Goal: Task Accomplishment & Management: Complete application form

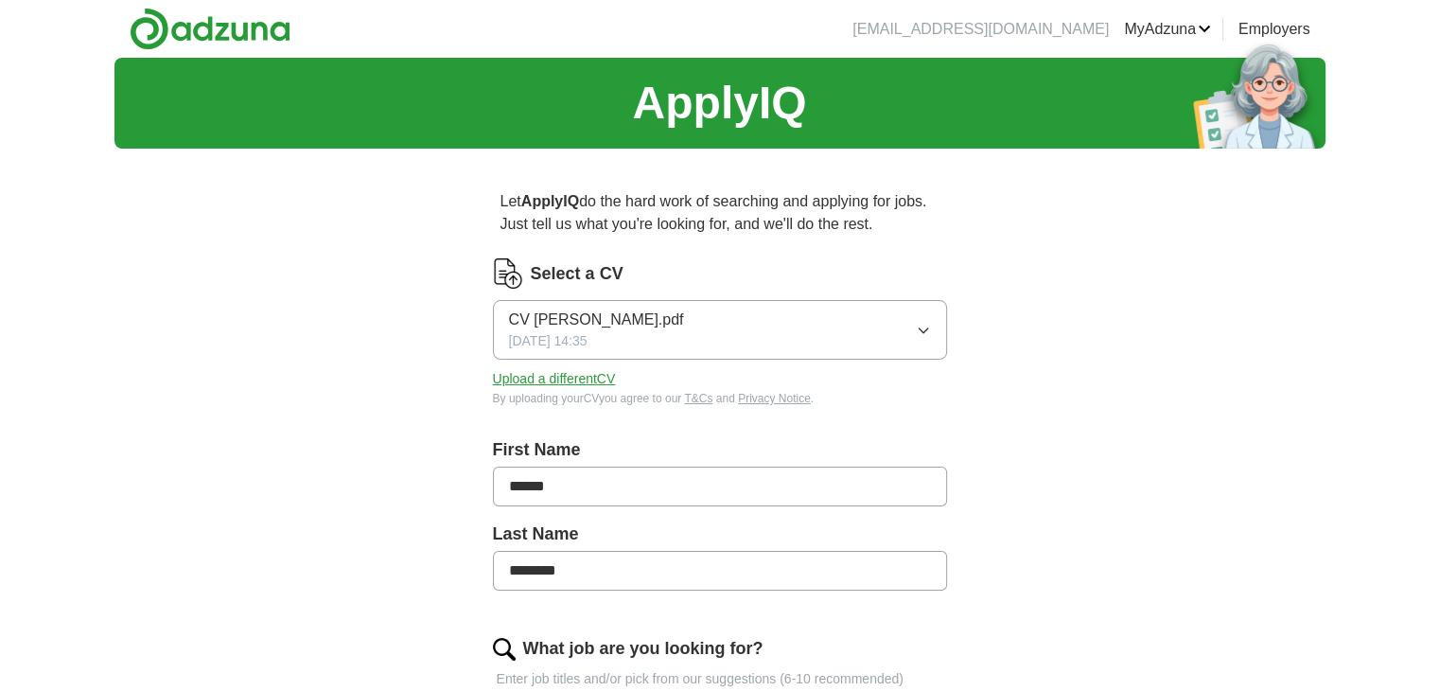
click at [916, 326] on icon "button" at bounding box center [923, 330] width 15 height 15
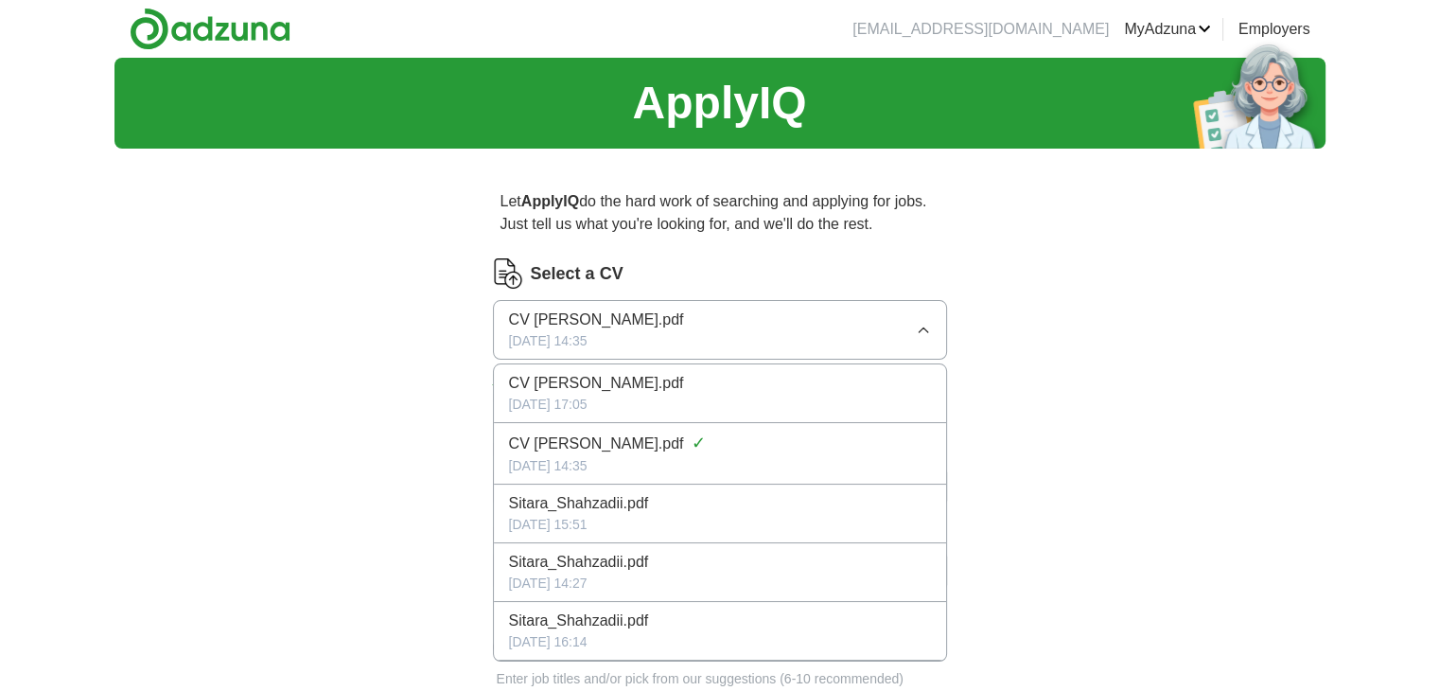
click at [610, 380] on div "CV [PERSON_NAME].pdf" at bounding box center [720, 383] width 422 height 23
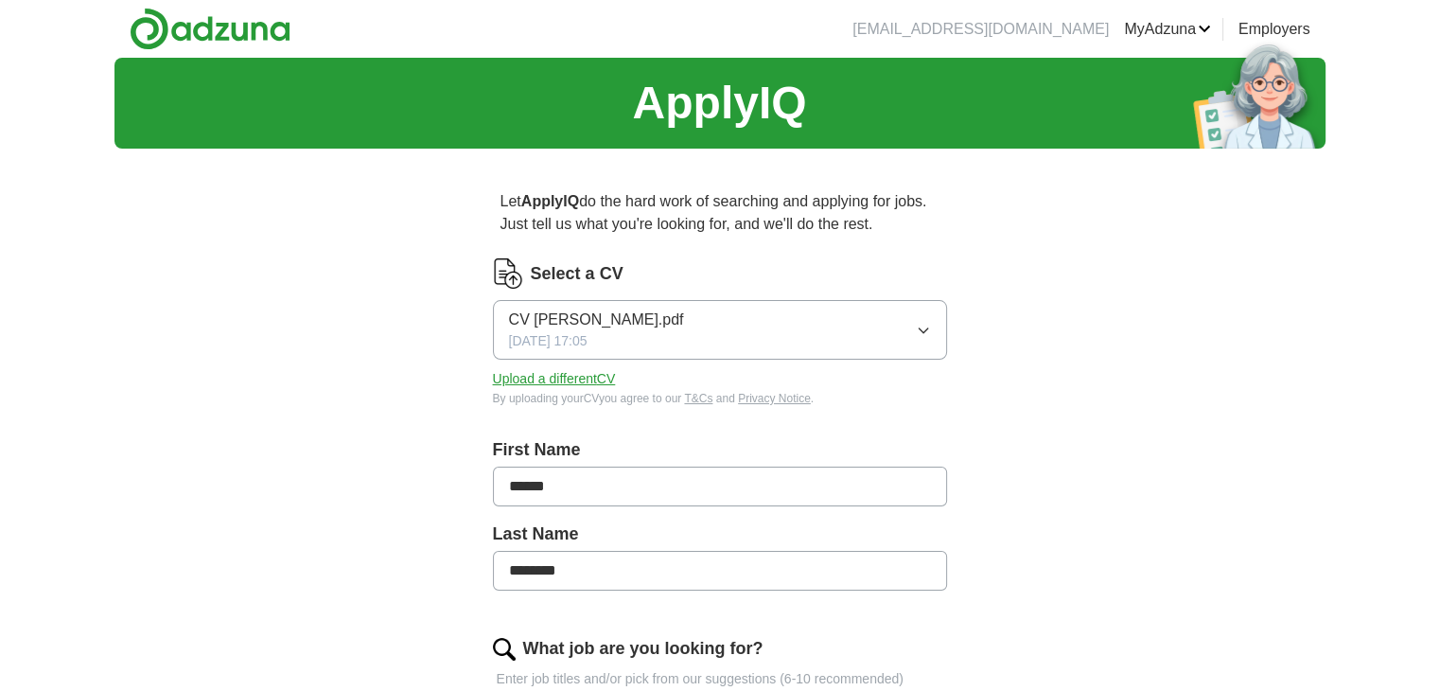
click at [584, 379] on button "Upload a different CV" at bounding box center [554, 379] width 123 height 20
click at [826, 306] on button "CV [PERSON_NAME].pdf [DATE] 16:18" at bounding box center [720, 330] width 454 height 60
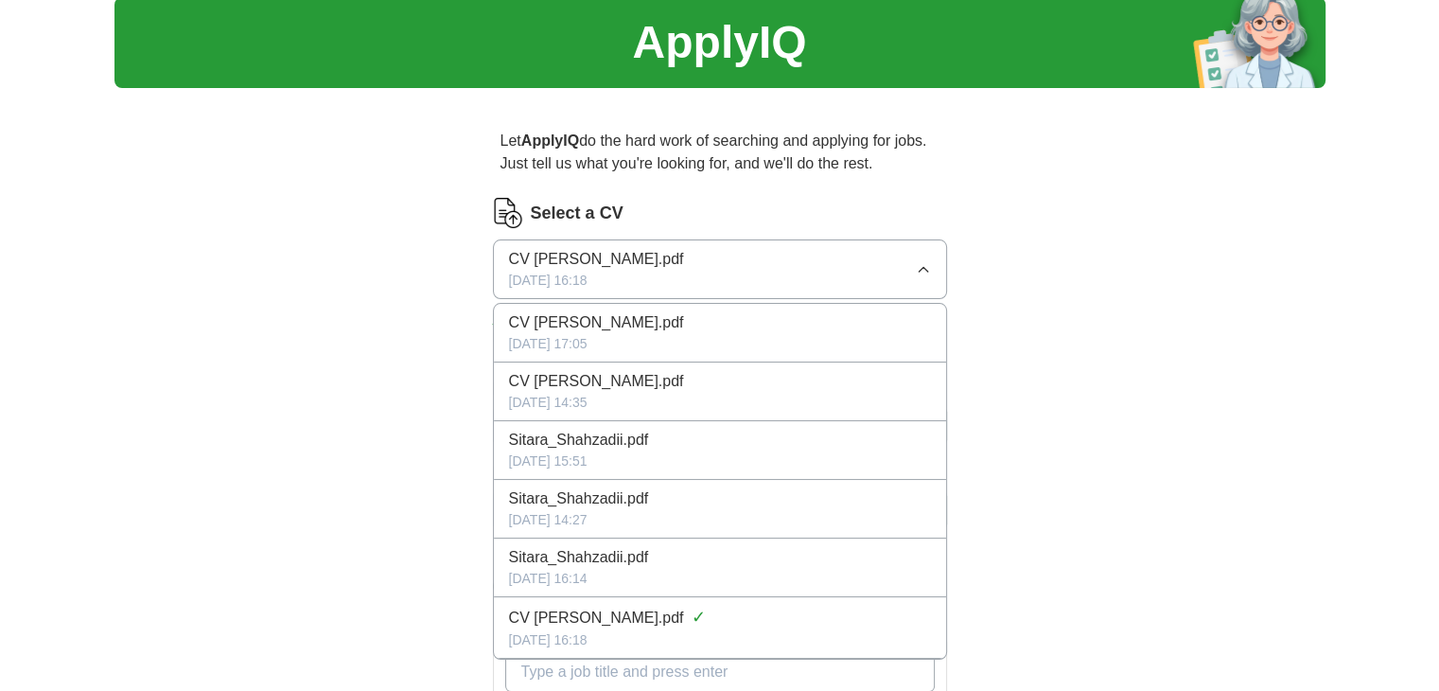
scroll to position [157, 0]
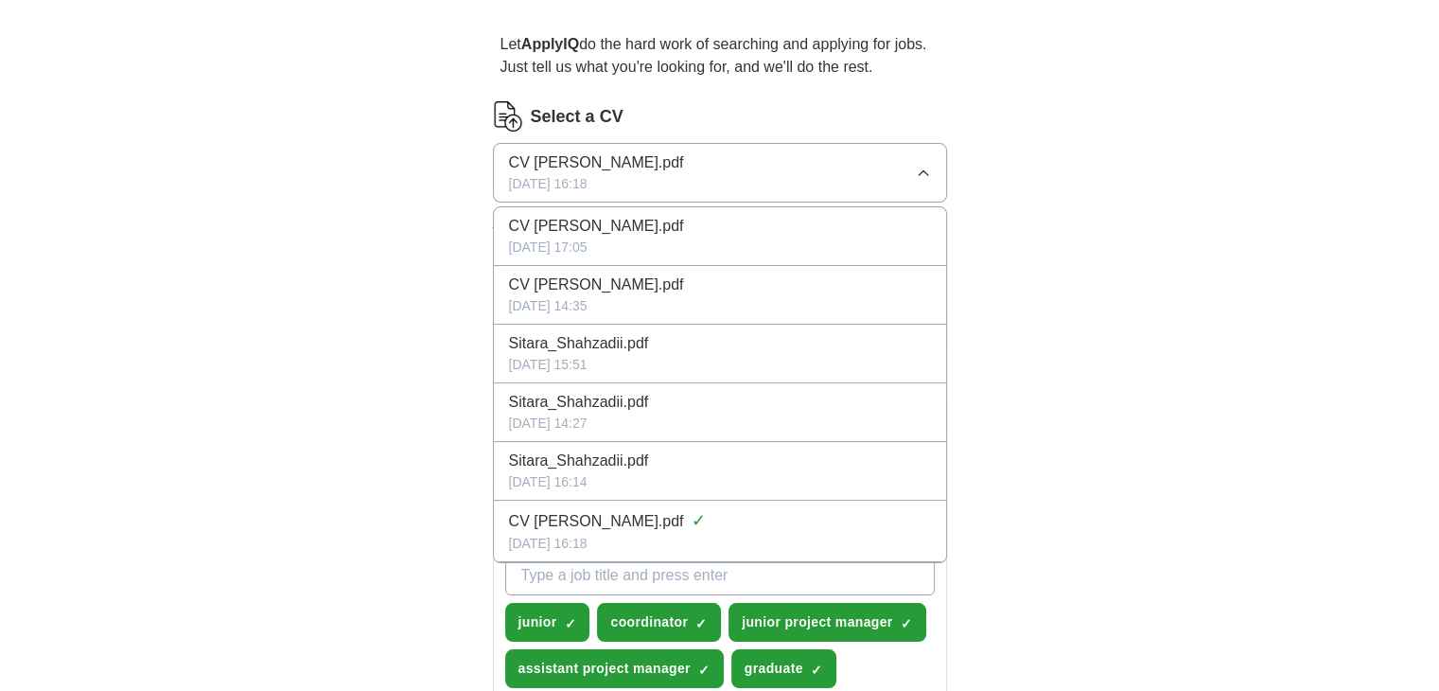
click at [632, 531] on div "CV [PERSON_NAME].pdf ✓" at bounding box center [720, 521] width 422 height 26
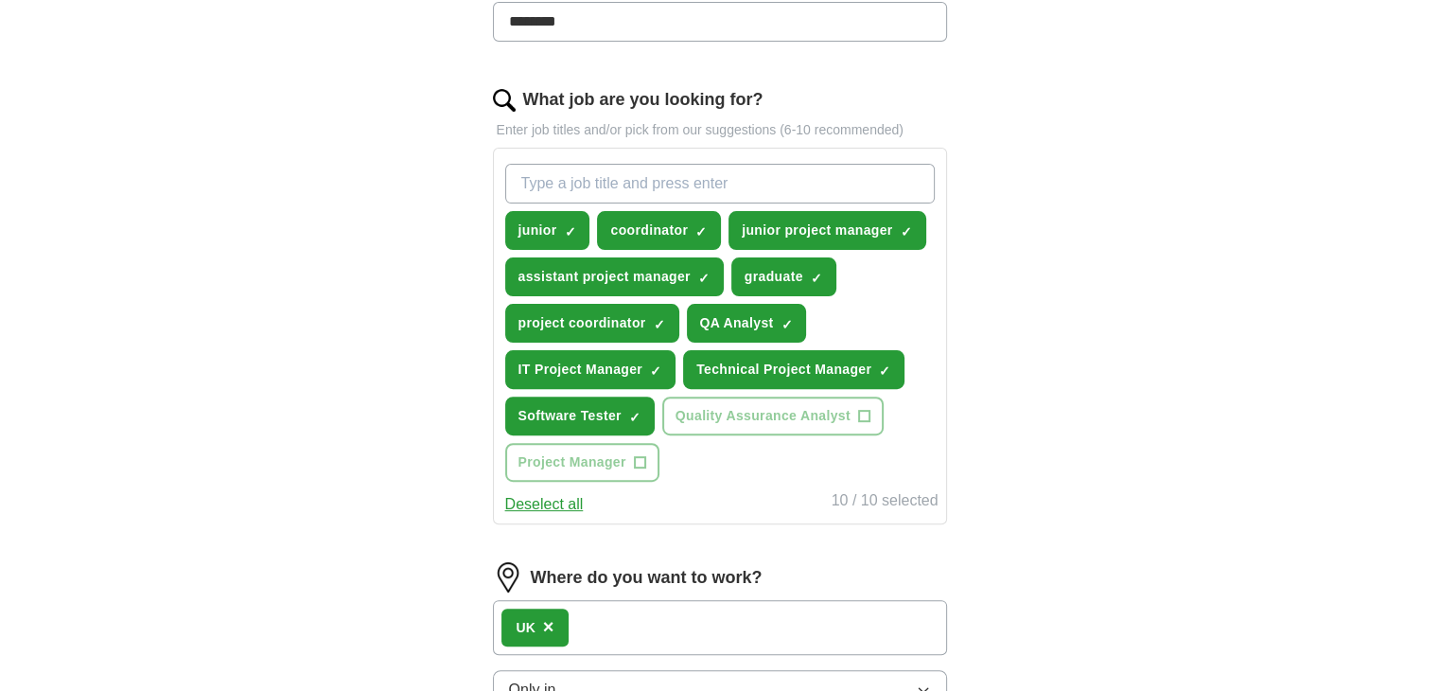
scroll to position [630, 0]
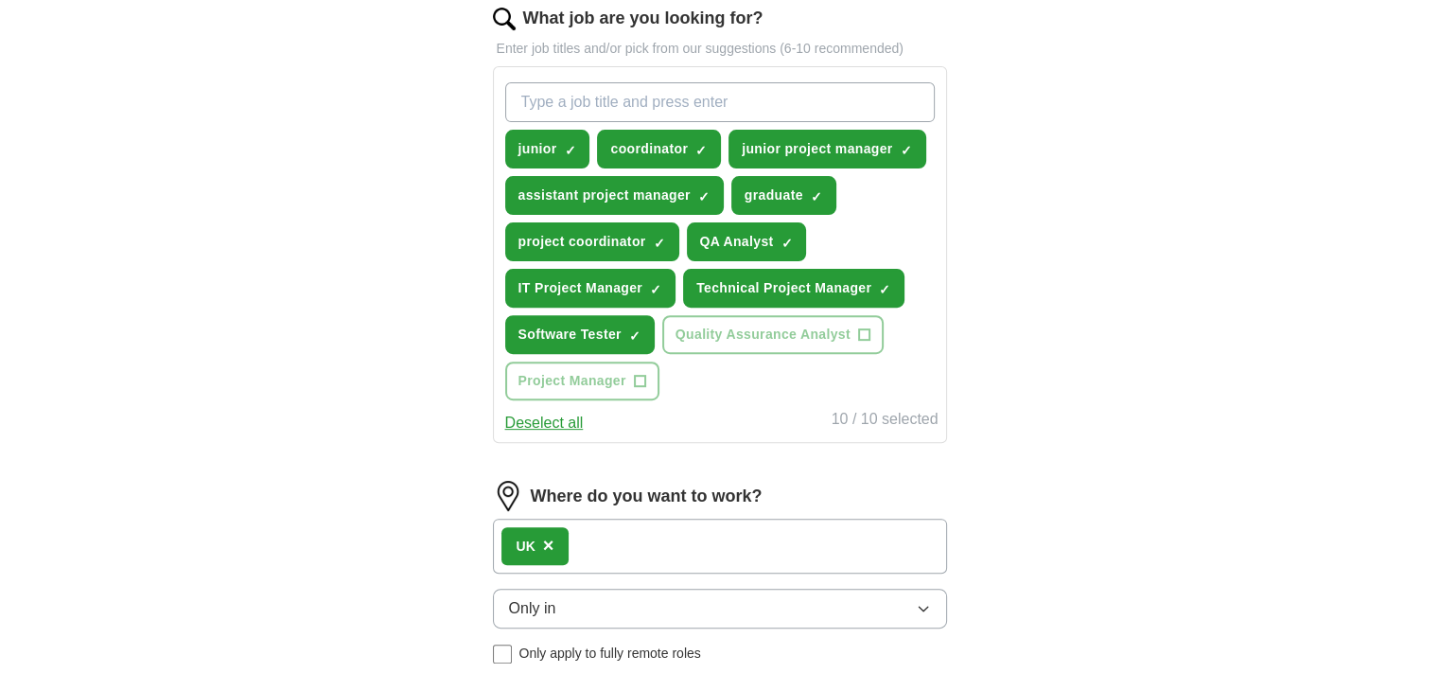
click at [642, 97] on input "What job are you looking for?" at bounding box center [720, 102] width 430 height 40
type input "intern"
click at [0, 0] on span "×" at bounding box center [0, 0] width 0 height 0
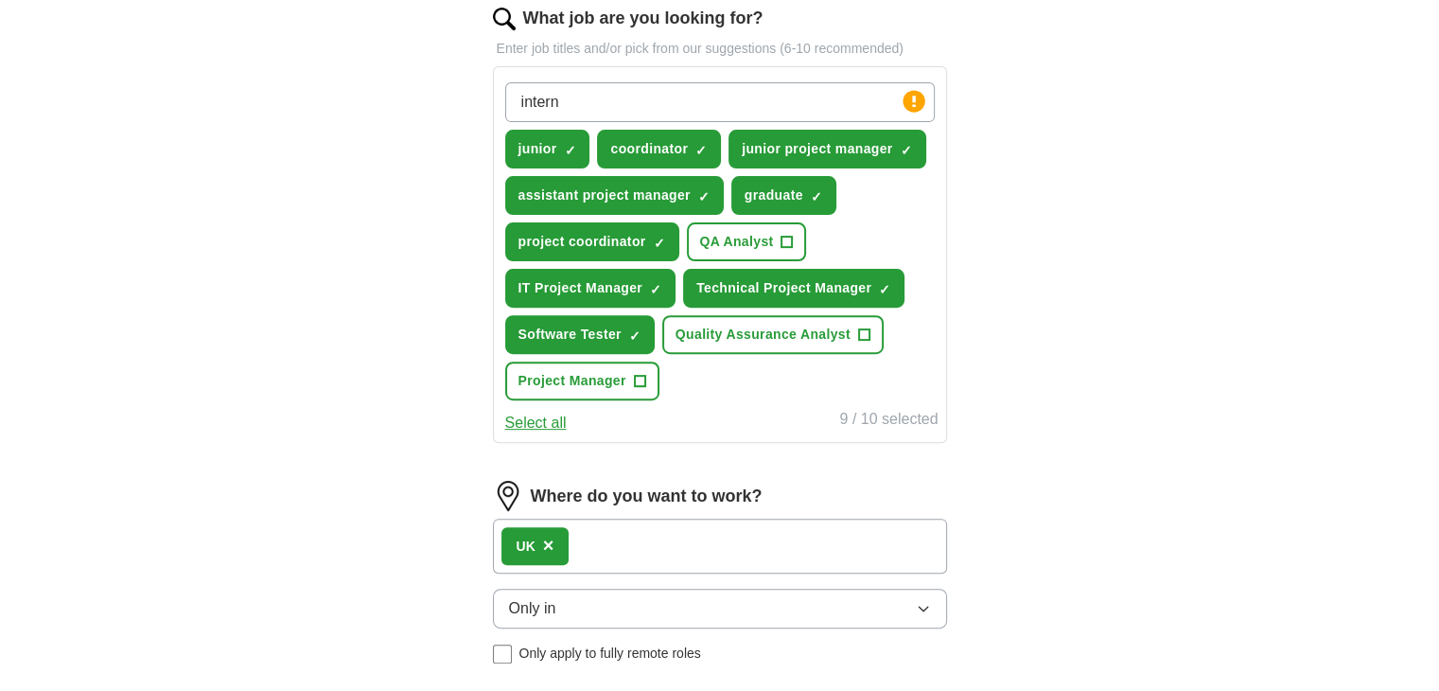
click at [600, 105] on input "intern" at bounding box center [720, 102] width 430 height 40
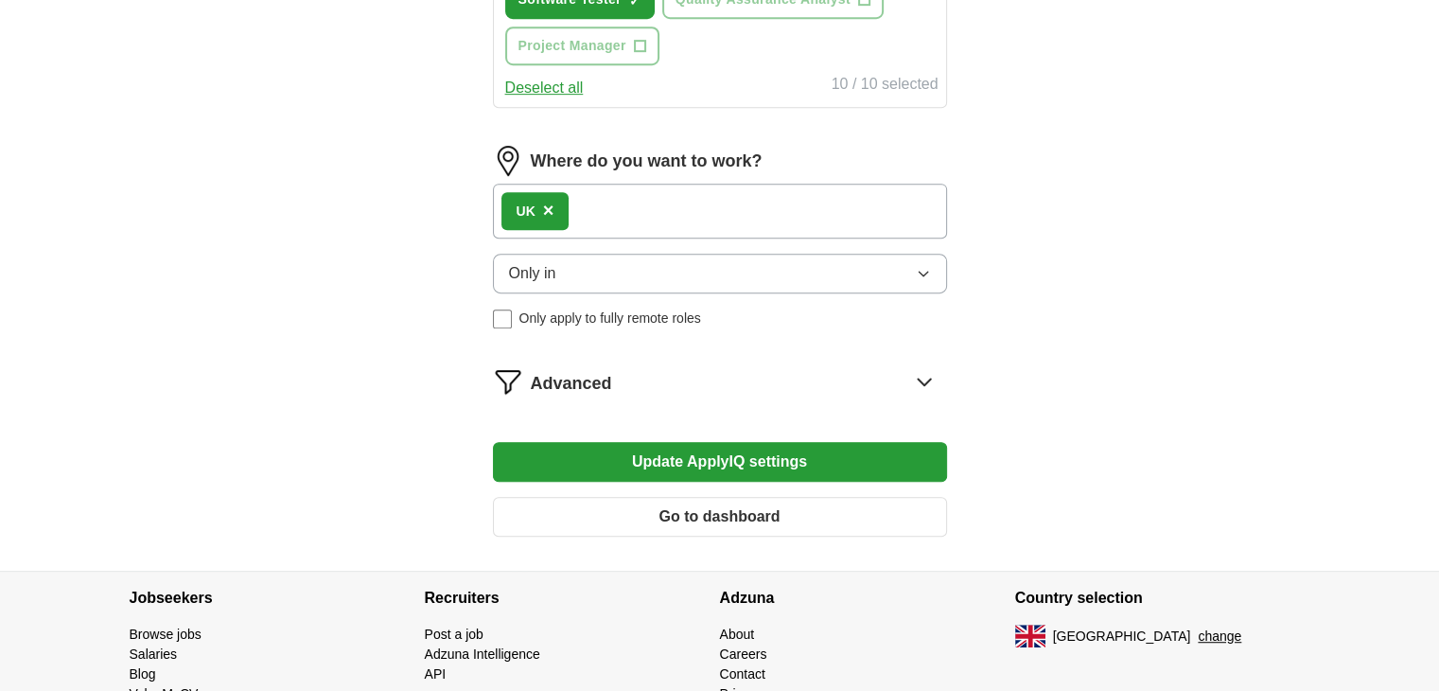
scroll to position [1048, 0]
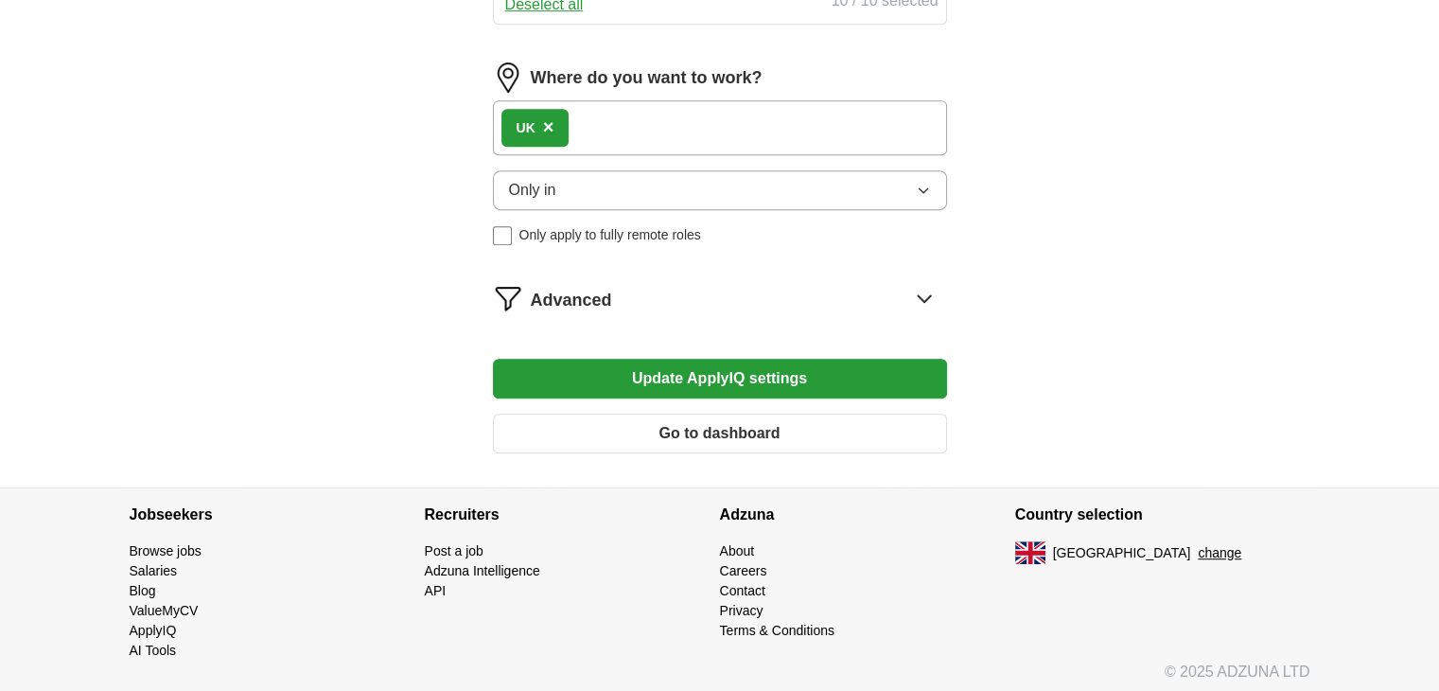
click at [709, 359] on button "Update ApplyIQ settings" at bounding box center [720, 379] width 454 height 40
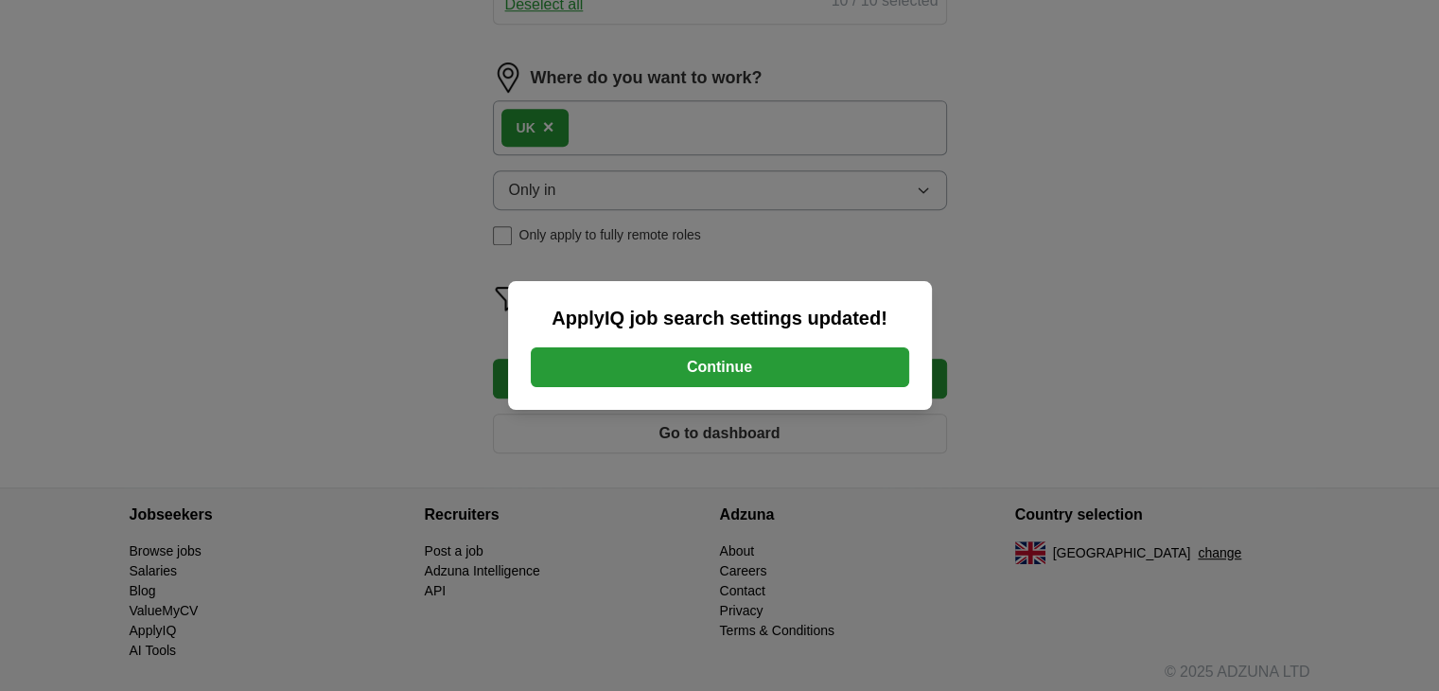
click at [660, 383] on button "Continue" at bounding box center [720, 367] width 379 height 40
